Goal: Task Accomplishment & Management: Manage account settings

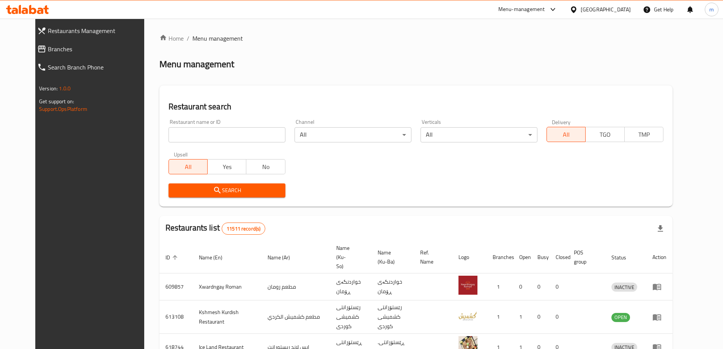
click at [48, 49] on span "Branches" at bounding box center [99, 48] width 102 height 9
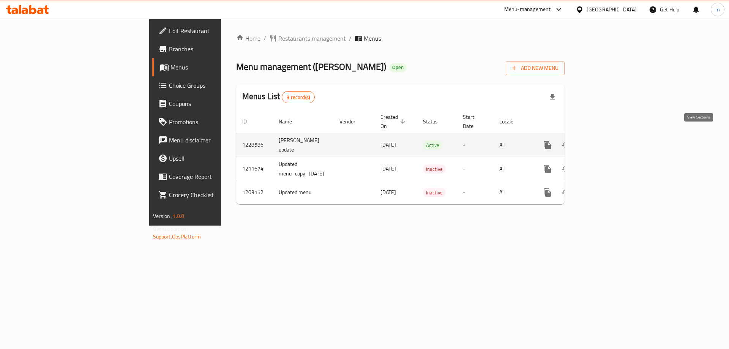
click at [607, 141] on icon "enhanced table" at bounding box center [602, 145] width 9 height 9
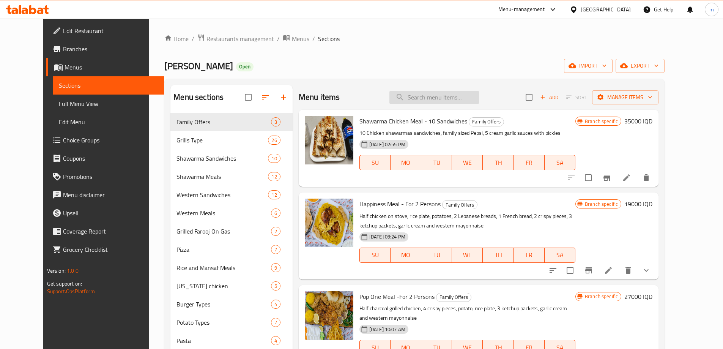
click at [463, 100] on input "search" at bounding box center [435, 97] width 90 height 13
paste input "Chicken Tikka - Kilo"
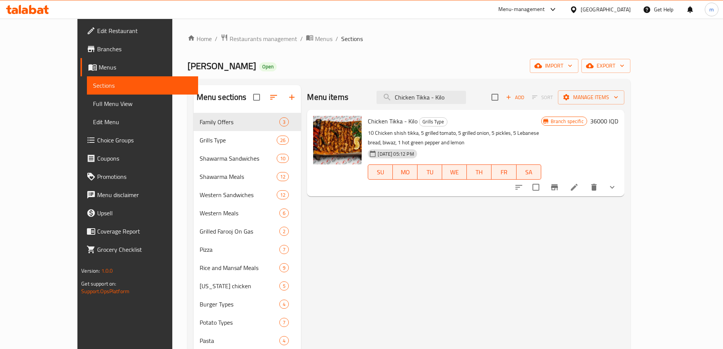
type input "Chicken Tikka - Kilo"
click at [585, 180] on li at bounding box center [574, 187] width 21 height 14
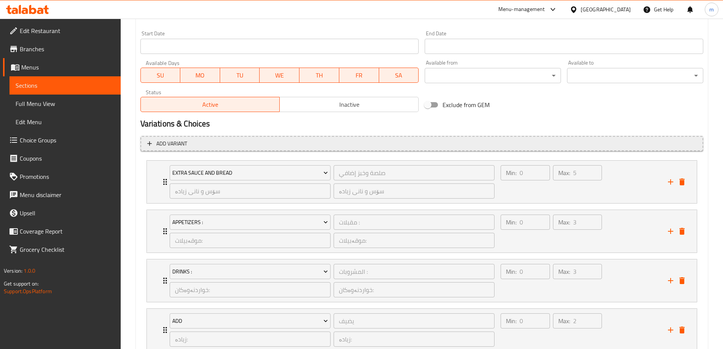
scroll to position [337, 0]
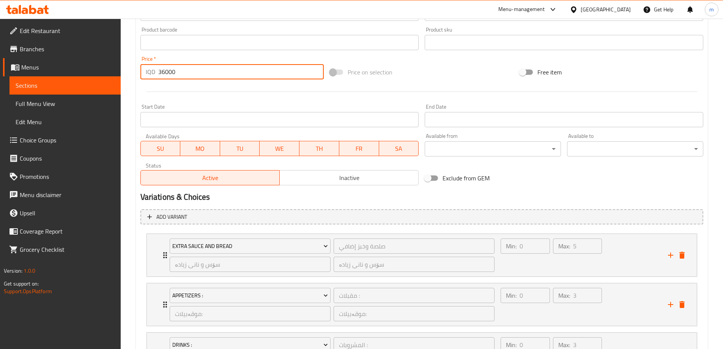
click at [164, 74] on input "36000" at bounding box center [241, 71] width 166 height 15
click at [162, 74] on input "36000" at bounding box center [241, 71] width 166 height 15
type input "37000"
click at [213, 98] on div at bounding box center [421, 91] width 569 height 19
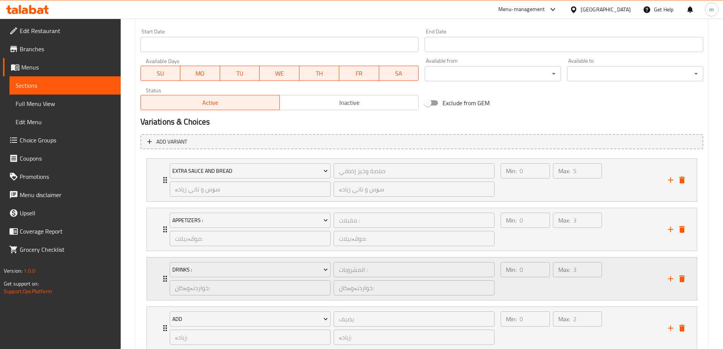
scroll to position [514, 0]
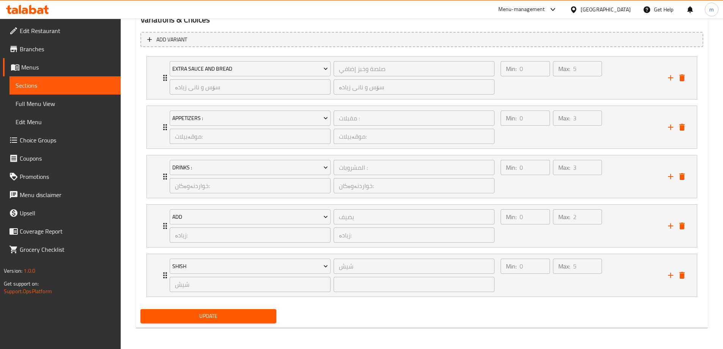
click at [203, 310] on button "Update" at bounding box center [209, 316] width 136 height 14
drag, startPoint x: 53, startPoint y: 107, endPoint x: 112, endPoint y: 100, distance: 59.3
click at [53, 107] on span "Full Menu View" at bounding box center [65, 103] width 99 height 9
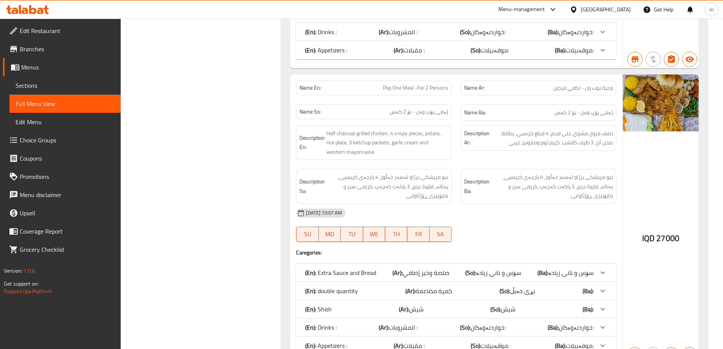
scroll to position [71, 0]
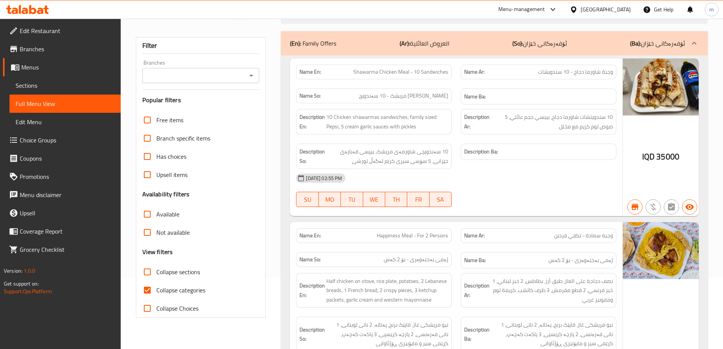
click at [240, 77] on input "Branches" at bounding box center [195, 75] width 100 height 11
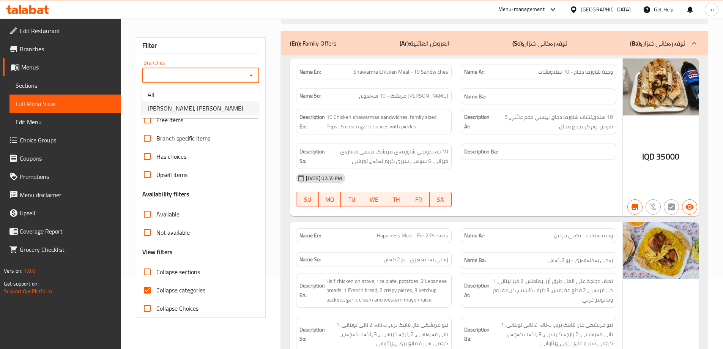
click at [192, 111] on span "[PERSON_NAME], [PERSON_NAME]" at bounding box center [196, 108] width 96 height 9
type input "[PERSON_NAME], [PERSON_NAME]"
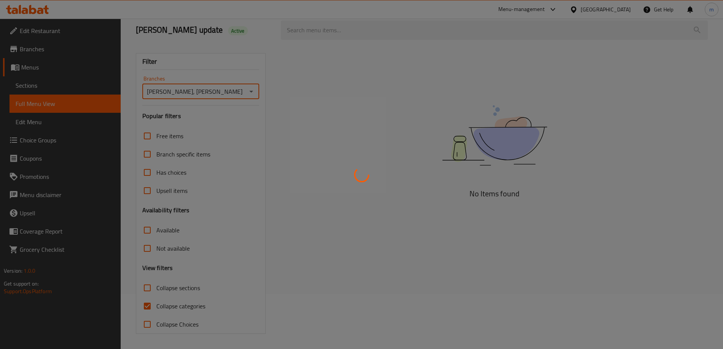
scroll to position [18, 0]
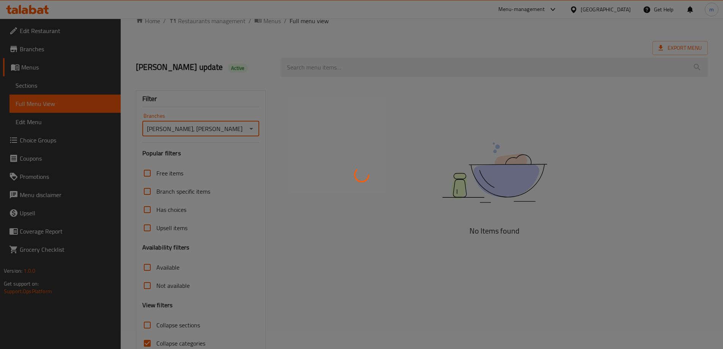
click at [314, 77] on div at bounding box center [361, 174] width 723 height 349
click at [314, 79] on div at bounding box center [361, 174] width 723 height 349
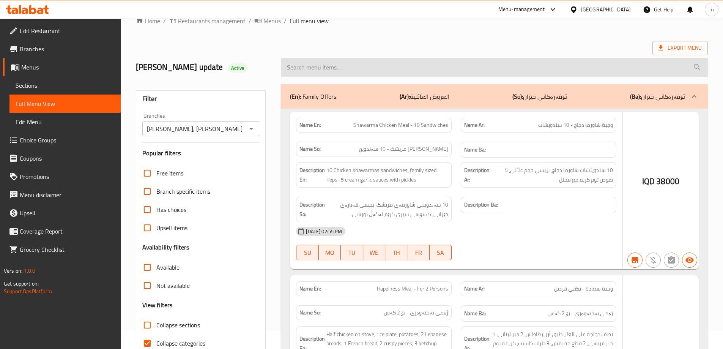
click at [316, 71] on div at bounding box center [494, 67] width 436 height 28
click at [316, 77] on input "search" at bounding box center [494, 67] width 427 height 19
click at [315, 77] on input "search" at bounding box center [494, 67] width 427 height 19
click at [318, 77] on input "search" at bounding box center [494, 67] width 427 height 19
click at [322, 77] on input "search" at bounding box center [494, 67] width 427 height 19
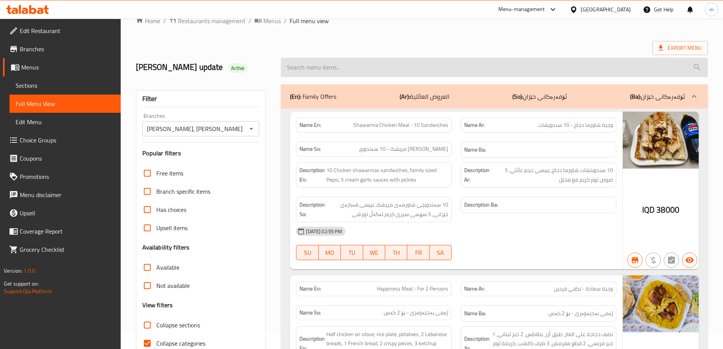
scroll to position [0, 0]
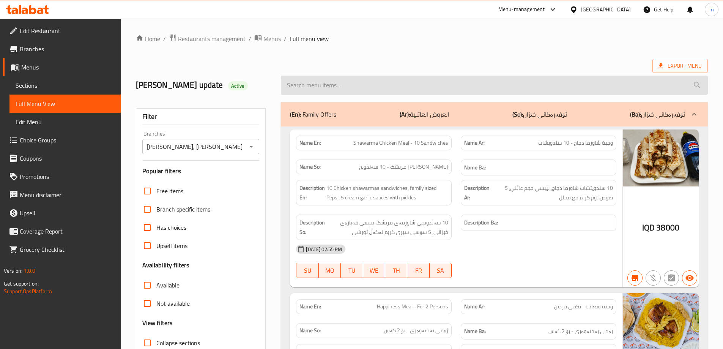
paste input "Chicken Tikka - Kilo"
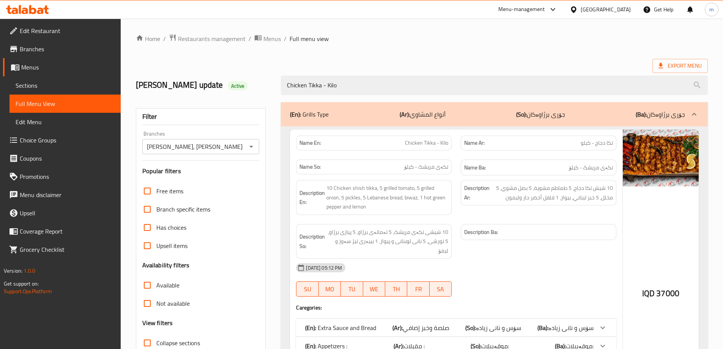
type input "Chicken Tikka - Kilo"
click at [337, 69] on div "[PERSON_NAME] update Active Chicken Tikka - Kilo" at bounding box center [421, 85] width 581 height 34
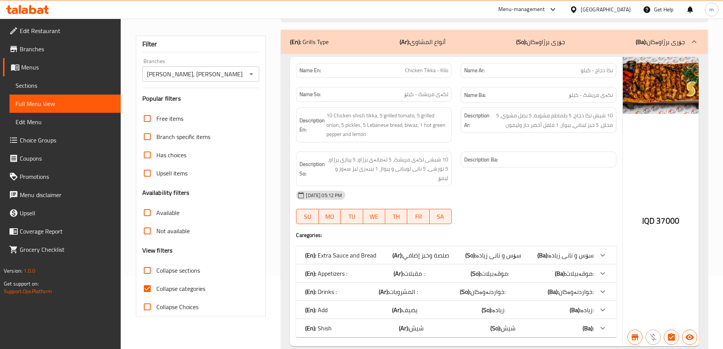
scroll to position [91, 0]
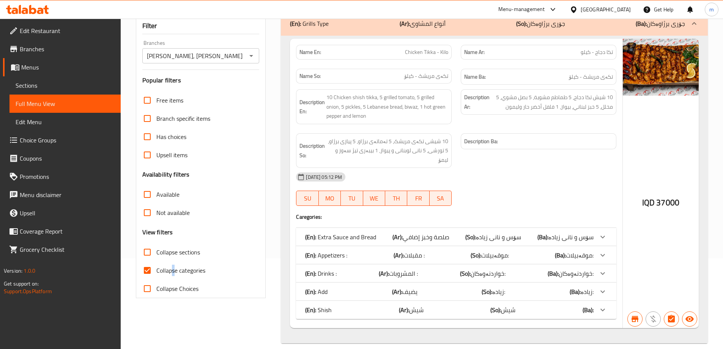
click at [174, 266] on span "Collapse categories" at bounding box center [180, 270] width 49 height 9
click at [176, 270] on span "Collapse categories" at bounding box center [180, 270] width 49 height 9
click at [156, 270] on input "Collapse categories" at bounding box center [147, 270] width 18 height 18
checkbox input "false"
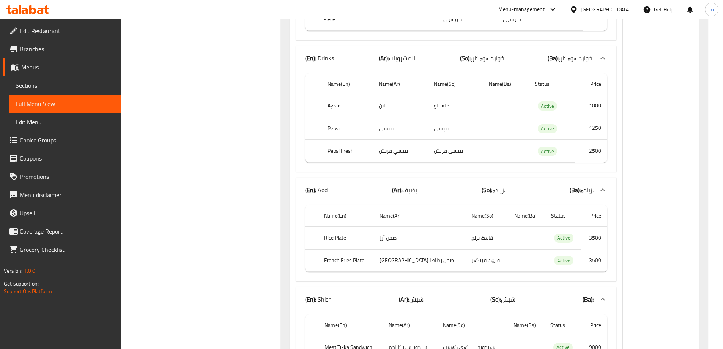
scroll to position [575, 0]
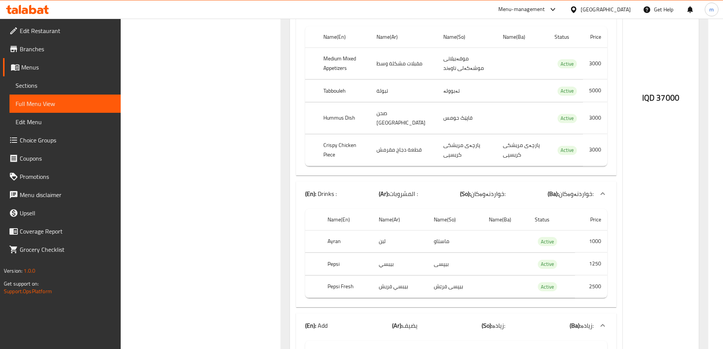
click at [54, 82] on span "Sections" at bounding box center [65, 85] width 99 height 9
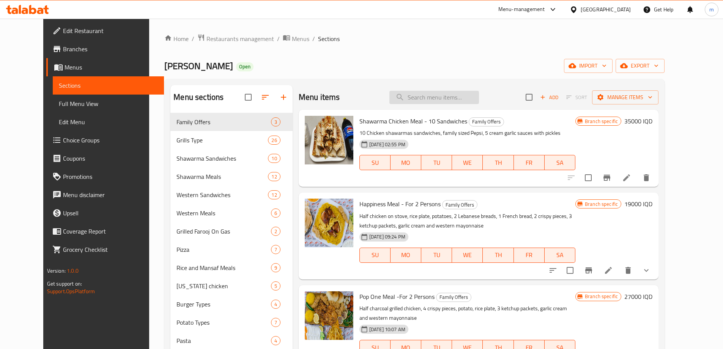
click at [428, 102] on input "search" at bounding box center [435, 97] width 90 height 13
paste input "Liver Meal"
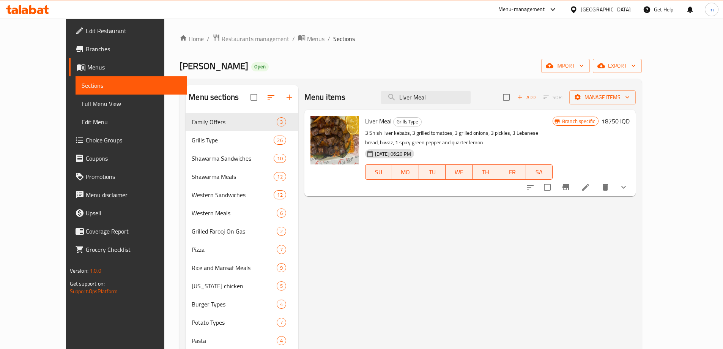
type input "Liver Meal"
click at [591, 187] on icon at bounding box center [585, 187] width 9 height 9
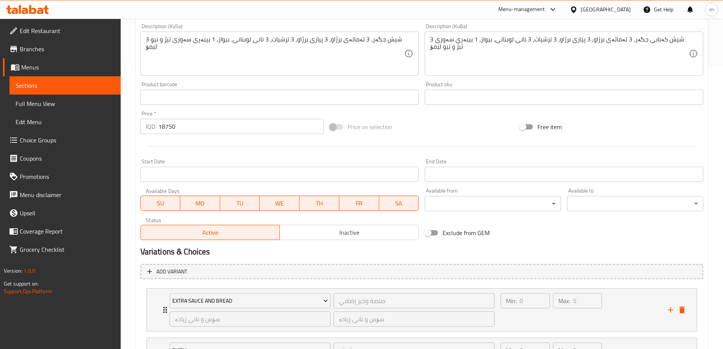
scroll to position [354, 0]
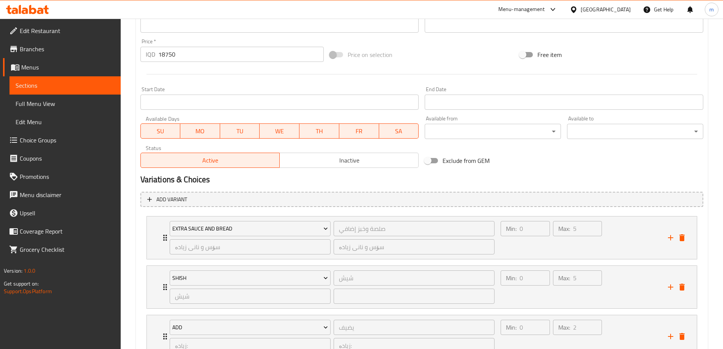
click at [163, 55] on input "18750" at bounding box center [241, 54] width 166 height 15
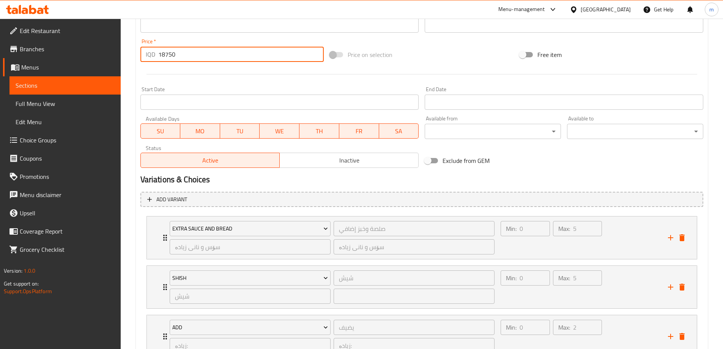
click at [163, 55] on input "18750" at bounding box center [241, 54] width 166 height 15
type input "25000"
click at [179, 72] on div at bounding box center [421, 74] width 569 height 19
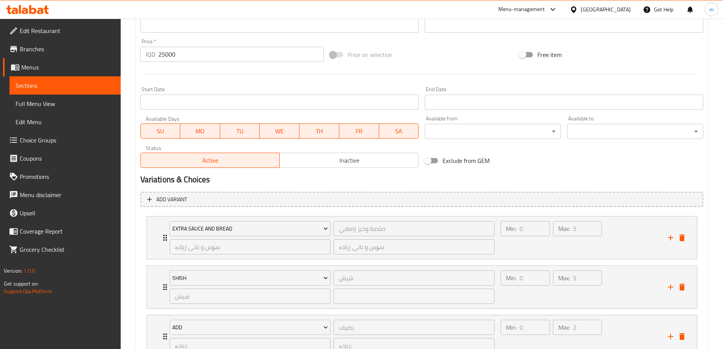
scroll to position [514, 0]
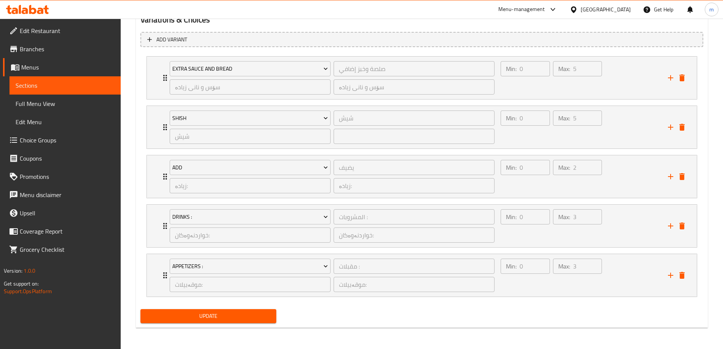
click at [147, 317] on span "Update" at bounding box center [209, 315] width 124 height 9
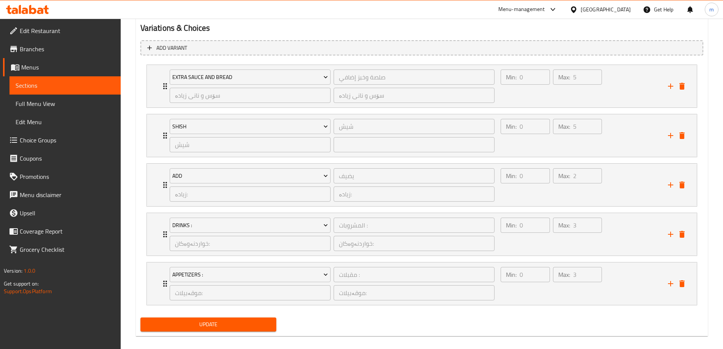
scroll to position [30, 0]
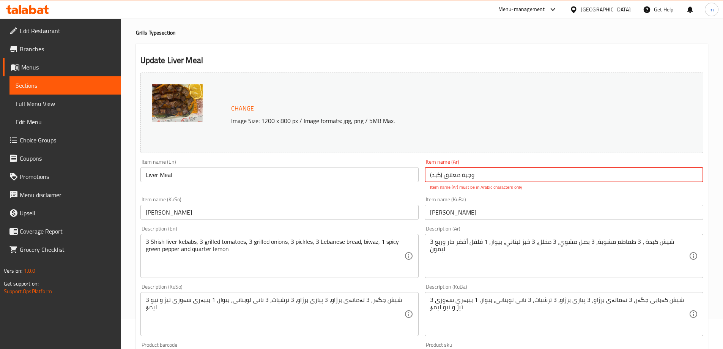
click at [539, 194] on div "Item name (KuBa) [PERSON_NAME] Item name (KuBa)" at bounding box center [564, 208] width 285 height 29
click at [57, 83] on span "Sections" at bounding box center [65, 85] width 99 height 9
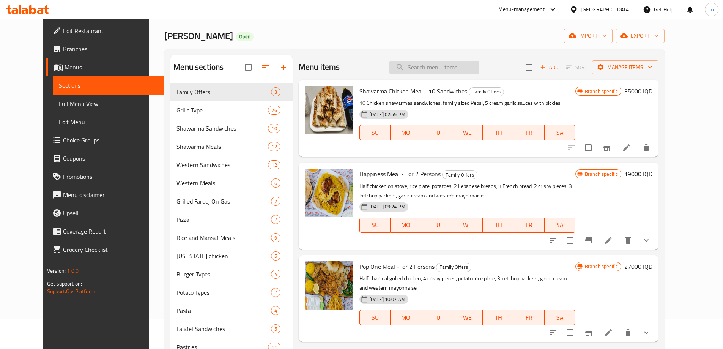
click at [444, 68] on input "search" at bounding box center [435, 67] width 90 height 13
paste input "Liver Meal"
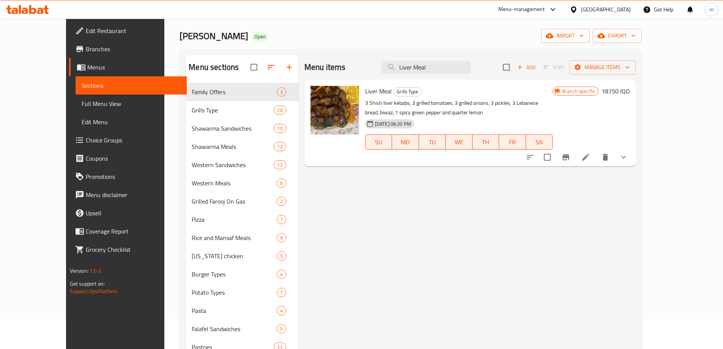
type input "Liver Meal"
click at [597, 155] on li at bounding box center [585, 157] width 21 height 14
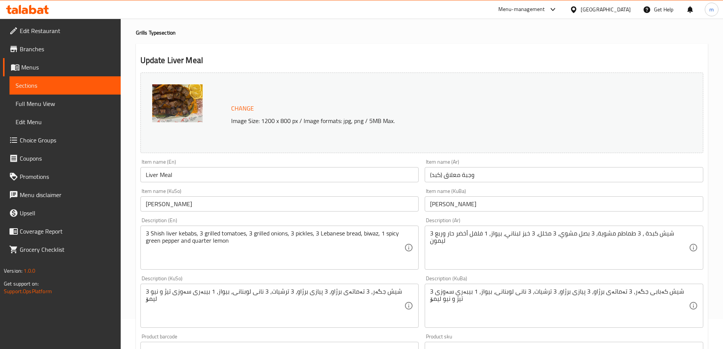
scroll to position [177, 0]
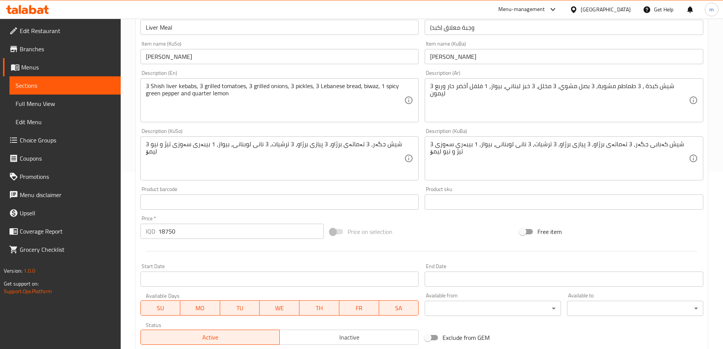
click at [159, 234] on input "18750" at bounding box center [241, 231] width 166 height 15
type input "25000"
click at [184, 218] on div "Price   * IQD 25000 Price *" at bounding box center [233, 227] width 184 height 23
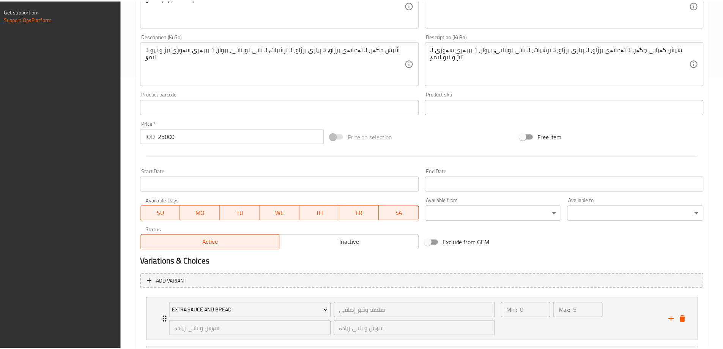
scroll to position [514, 0]
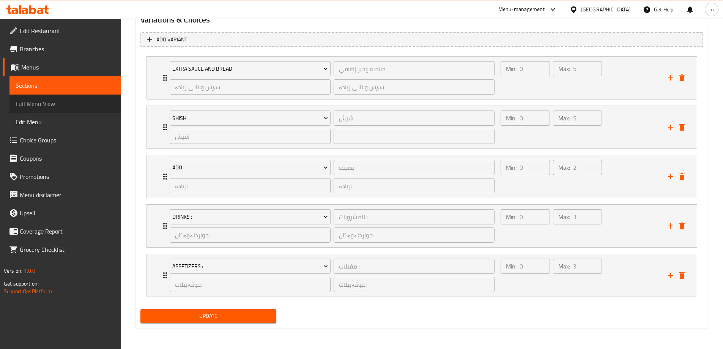
click at [25, 101] on span "Full Menu View" at bounding box center [65, 103] width 99 height 9
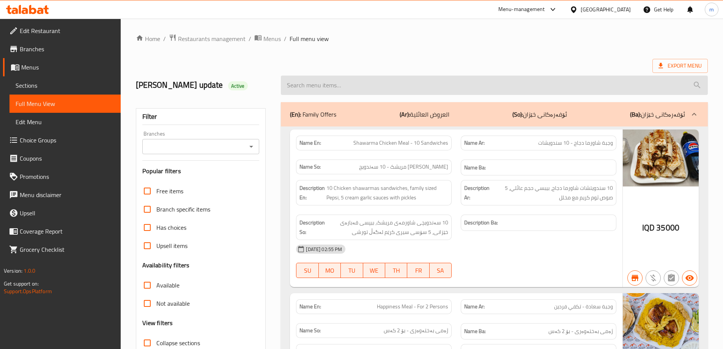
click at [480, 78] on input "search" at bounding box center [494, 85] width 427 height 19
paste input "Liver Meal"
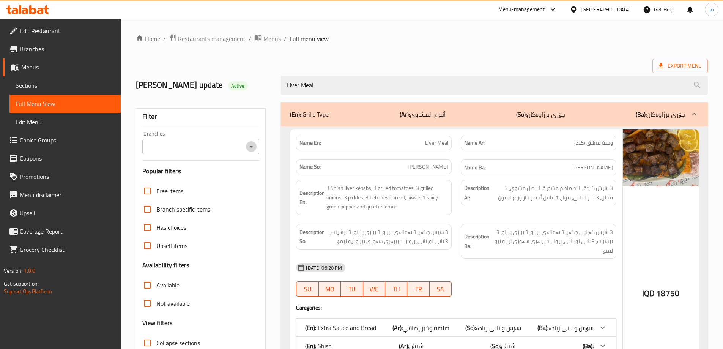
click at [250, 148] on icon "Open" at bounding box center [251, 146] width 9 height 9
type input "Liver Meal"
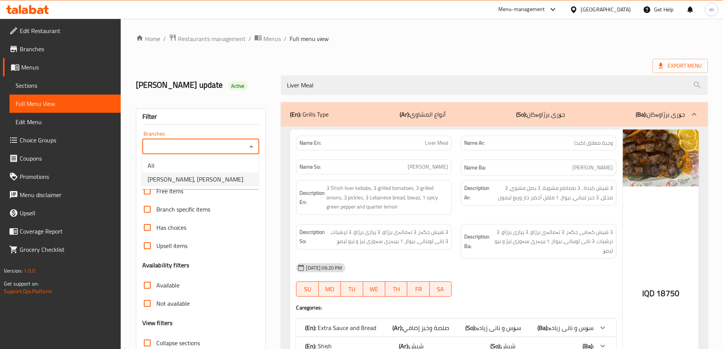
click at [194, 180] on span "[PERSON_NAME], [PERSON_NAME]" at bounding box center [196, 179] width 96 height 9
type input "[PERSON_NAME], [PERSON_NAME]"
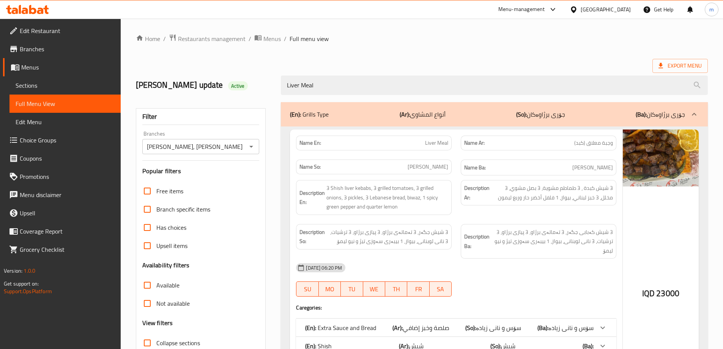
click at [244, 107] on div "Filter Branches Dhaif Almukhtar, Bakhtiary Branches Popular filters Free items …" at bounding box center [203, 268] width 145 height 341
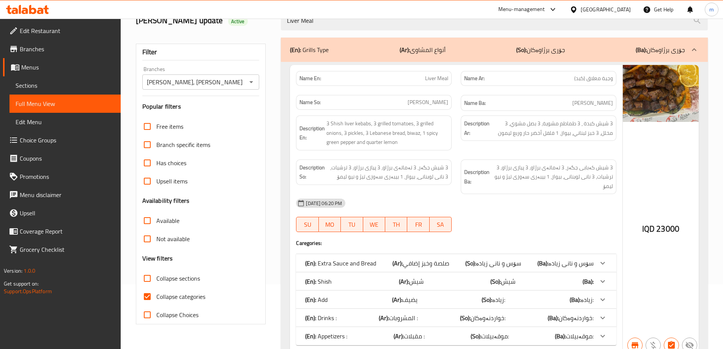
scroll to position [100, 0]
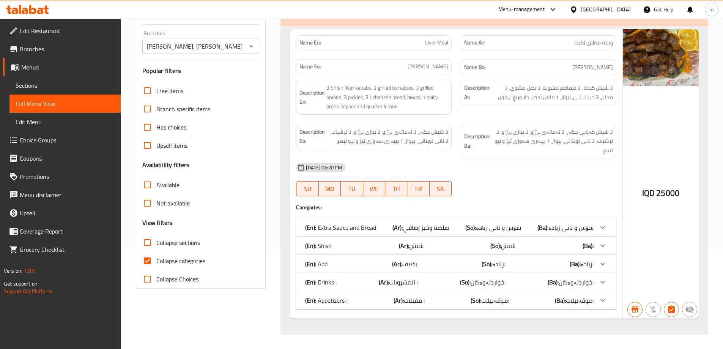
click at [174, 258] on span "Collapse categories" at bounding box center [180, 260] width 49 height 9
click at [156, 258] on input "Collapse categories" at bounding box center [147, 261] width 18 height 18
checkbox input "false"
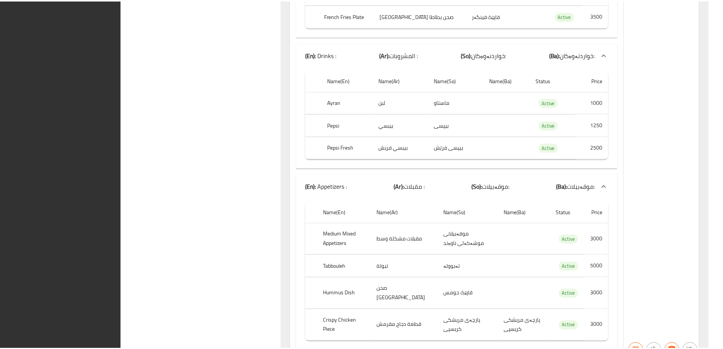
scroll to position [850, 0]
